Goal: Find specific page/section: Find specific page/section

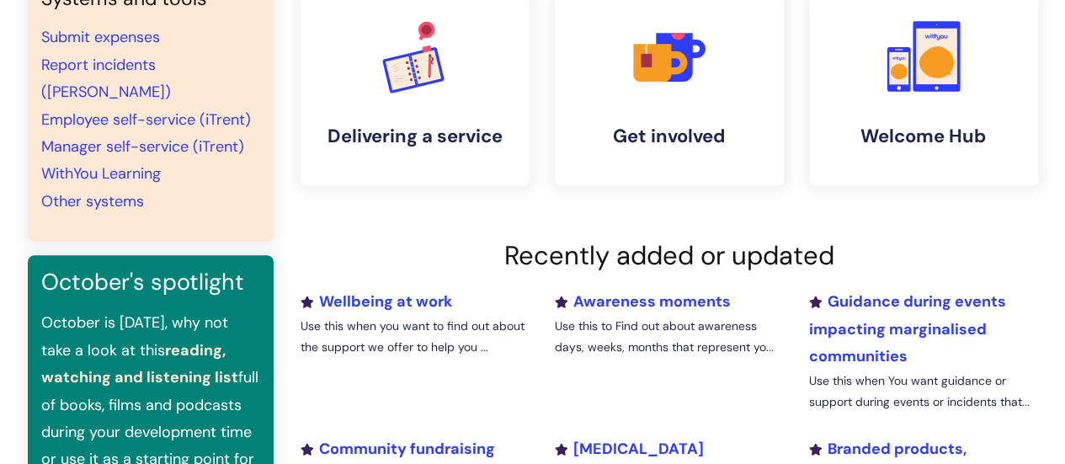
scroll to position [362, 0]
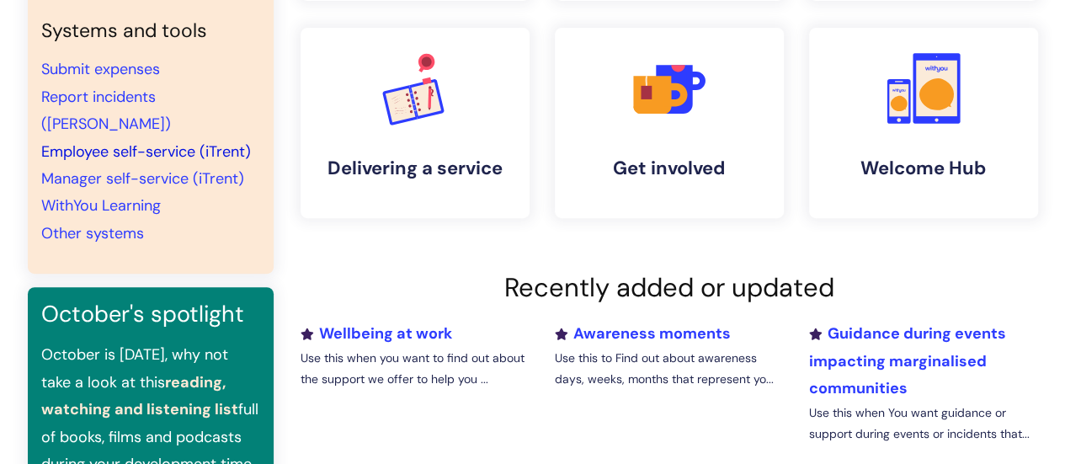
click at [99, 141] on link "Employee self-service (iTrent)" at bounding box center [146, 151] width 210 height 20
